Goal: Task Accomplishment & Management: Complete application form

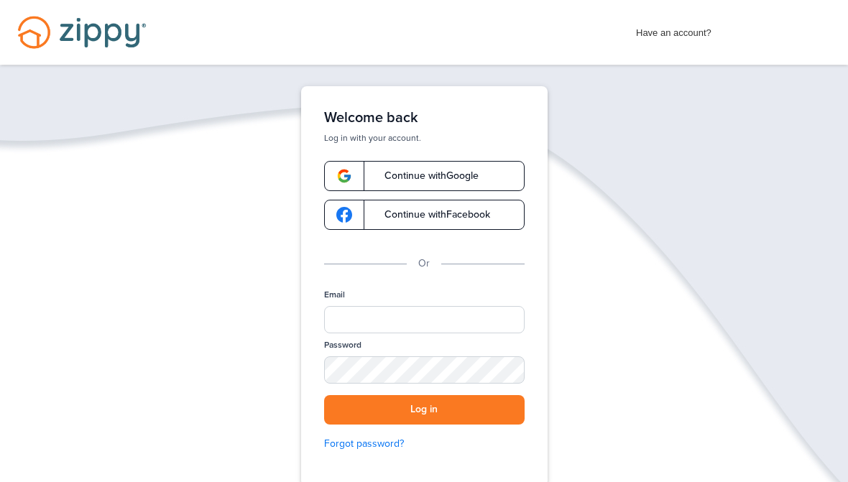
click at [487, 174] on link "Continue with Google" at bounding box center [424, 176] width 200 height 30
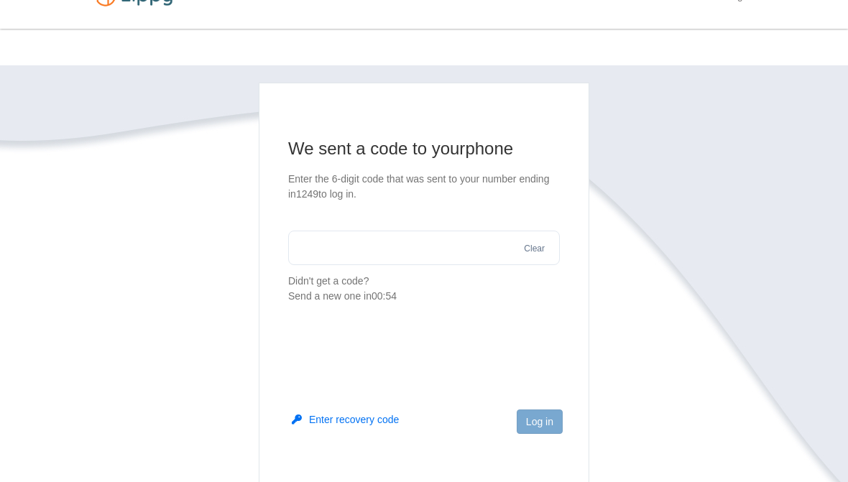
scroll to position [34, 0]
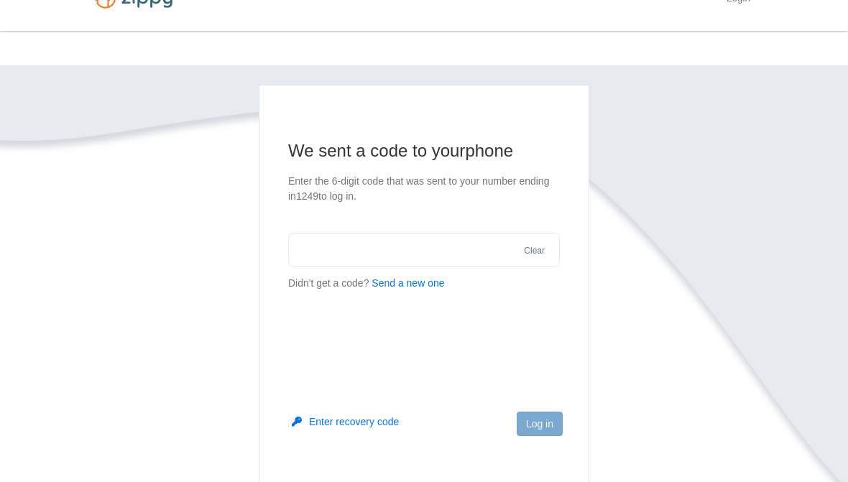
click at [438, 255] on input "text" at bounding box center [424, 250] width 272 height 34
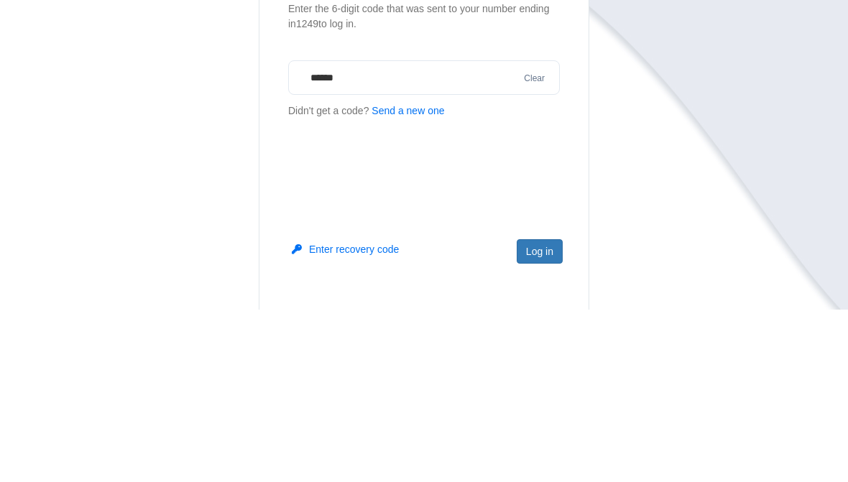
scroll to position [206, 0]
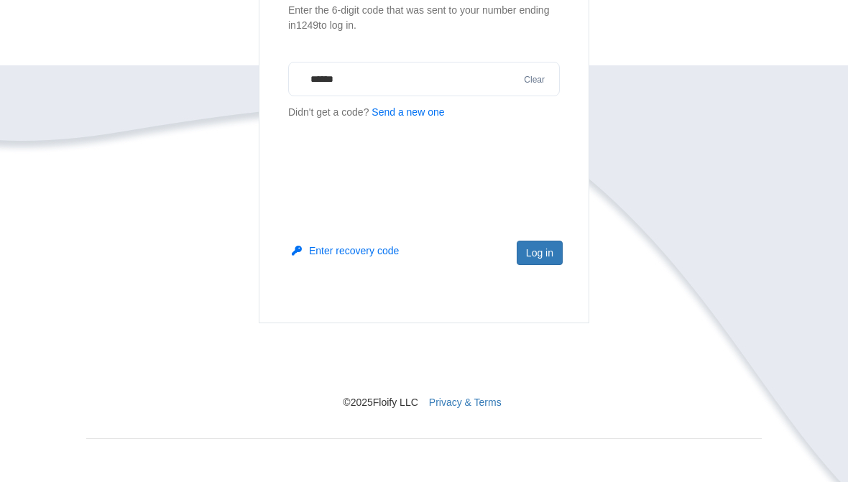
type input "******"
click at [545, 252] on button "Log in" at bounding box center [540, 253] width 46 height 24
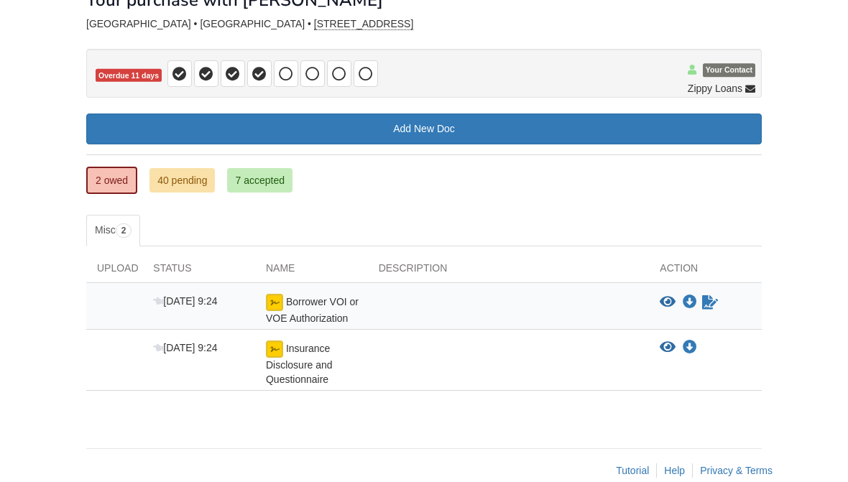
scroll to position [104, 0]
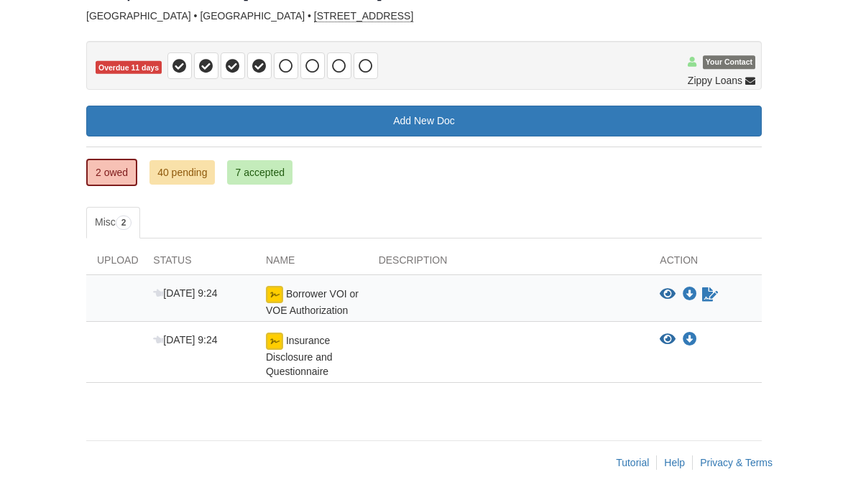
click at [713, 295] on icon "Waiting for your co-borrower to e-sign" at bounding box center [710, 294] width 16 height 14
click at [712, 300] on icon "Waiting for your co-borrower to e-sign" at bounding box center [710, 294] width 16 height 14
click at [711, 296] on icon "Waiting for your co-borrower to e-sign" at bounding box center [710, 294] width 16 height 14
click at [785, 365] on body "[EMAIL_ADDRESS][DOMAIN_NAME] Logout" at bounding box center [424, 197] width 848 height 603
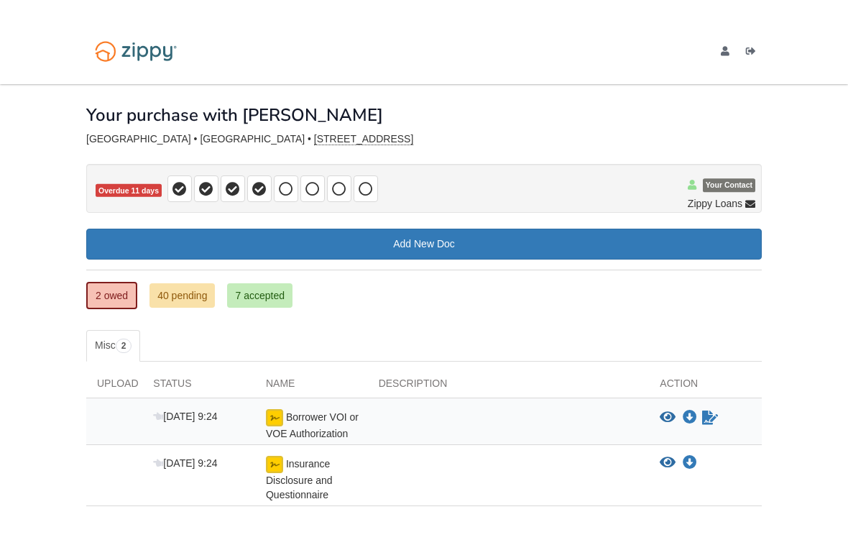
scroll to position [0, 0]
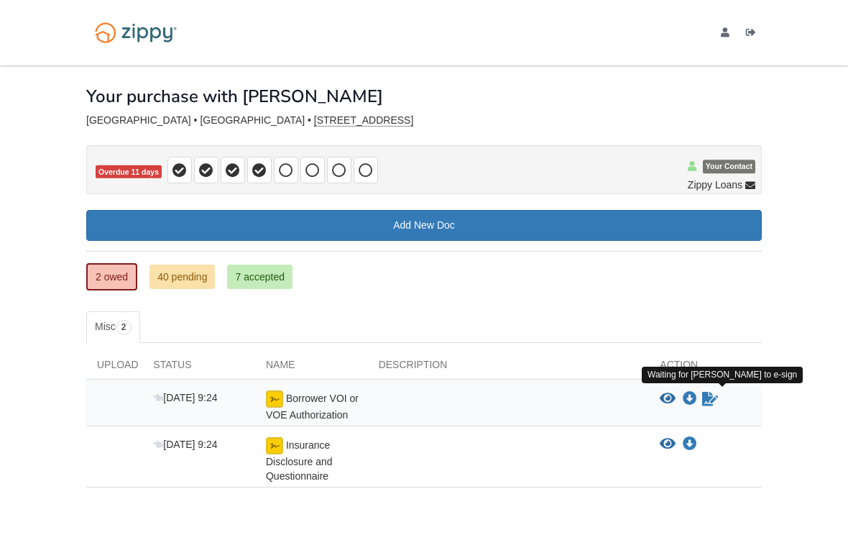
click at [714, 402] on icon "Waiting for your co-borrower to e-sign" at bounding box center [710, 399] width 16 height 14
click at [705, 404] on icon "Waiting for your co-borrower to e-sign" at bounding box center [710, 399] width 16 height 14
click at [778, 425] on body "[EMAIL_ADDRESS][DOMAIN_NAME] Logout" at bounding box center [424, 301] width 848 height 603
click at [714, 405] on link "Sign document" at bounding box center [710, 398] width 19 height 17
click at [842, 395] on body "[EMAIL_ADDRESS][DOMAIN_NAME] Logout" at bounding box center [424, 301] width 848 height 603
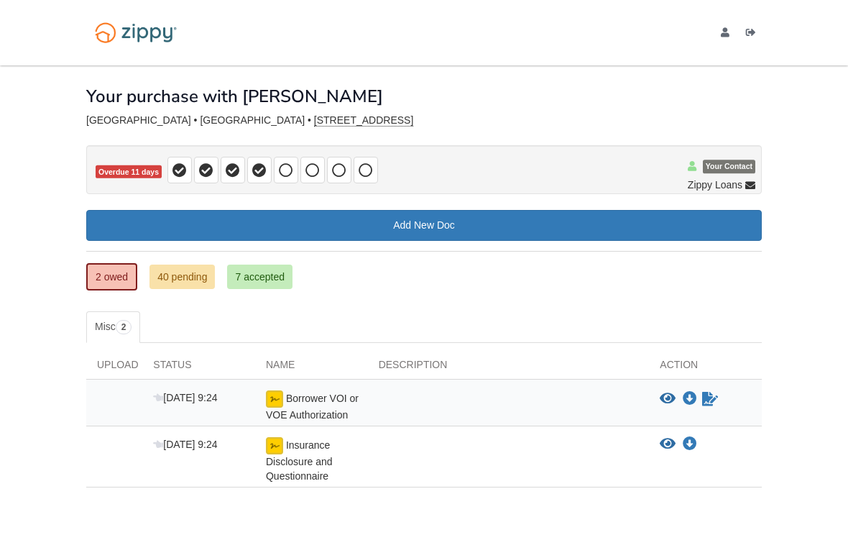
click at [734, 387] on div "[DATE] 9:24 Borrower VOI or VOE Authorization View blank/sample document View b…" at bounding box center [424, 402] width 676 height 47
click at [701, 403] on link "Sign document" at bounding box center [710, 398] width 19 height 17
click at [676, 392] on icon "View Borrower VOI or VOE Authorization" at bounding box center [668, 399] width 16 height 14
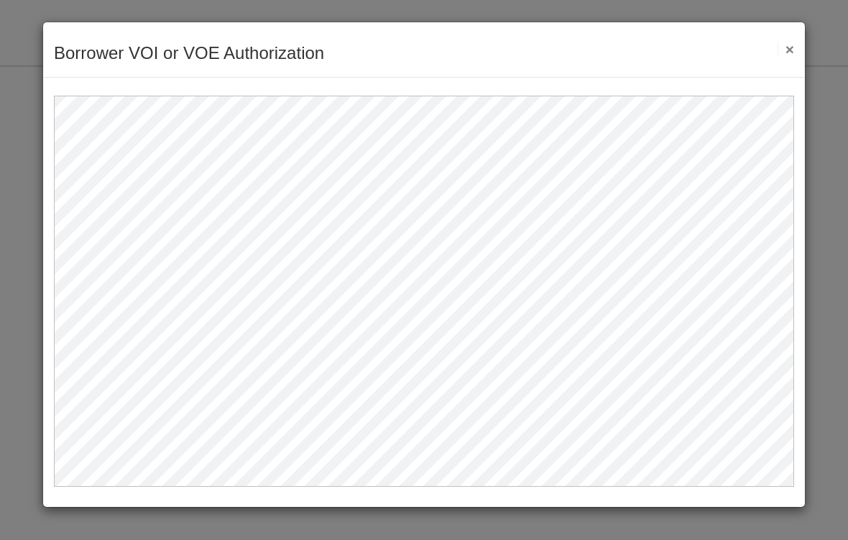
click at [784, 45] on button "×" at bounding box center [786, 49] width 17 height 15
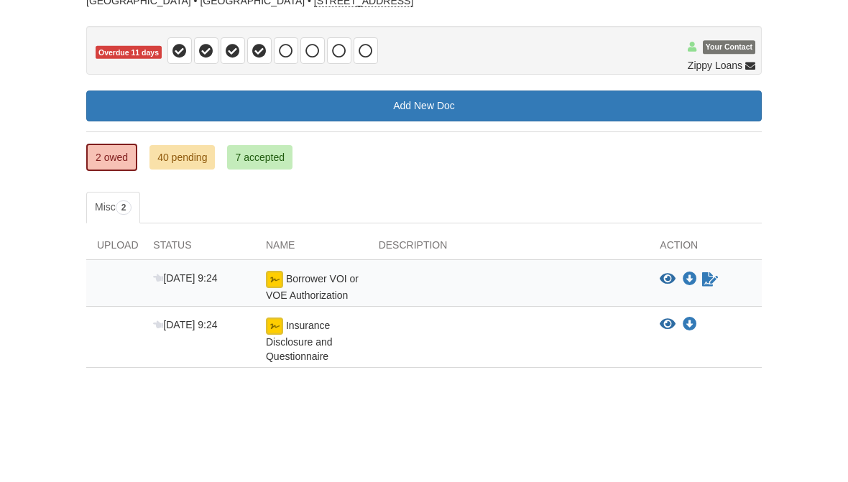
scroll to position [119, 0]
click at [6, 229] on body "[EMAIL_ADDRESS][DOMAIN_NAME] Logout" at bounding box center [424, 182] width 848 height 603
